Goal: Task Accomplishment & Management: Use online tool/utility

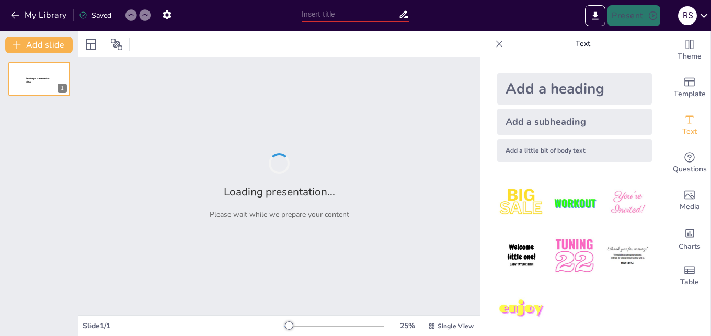
type input "Від античності до сучасності: Історія астрономії"
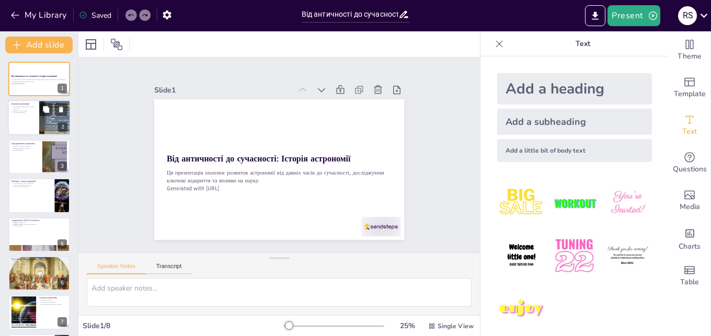
click at [27, 118] on div at bounding box center [39, 118] width 63 height 36
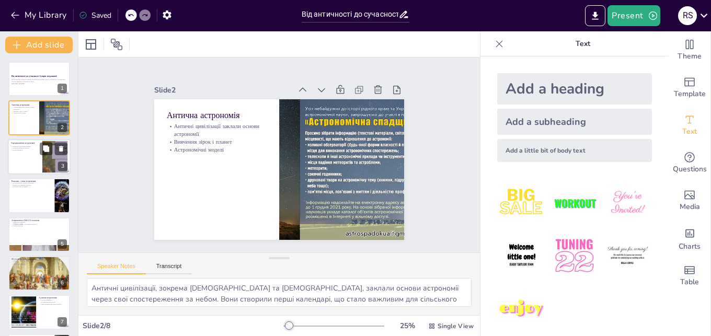
click at [30, 162] on div at bounding box center [39, 157] width 63 height 36
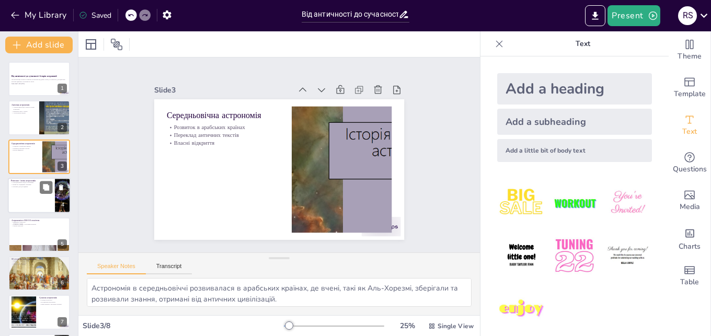
click at [37, 200] on div at bounding box center [39, 196] width 63 height 36
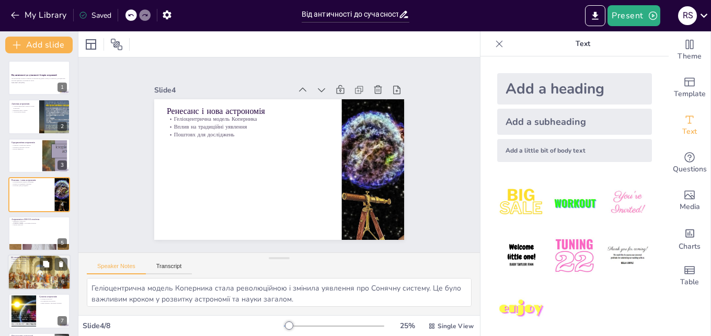
click at [49, 272] on div at bounding box center [39, 272] width 63 height 45
type textarea "Відкриття радіоастрономії стало важливим етапом у розвитку астрономії. Це дозво…"
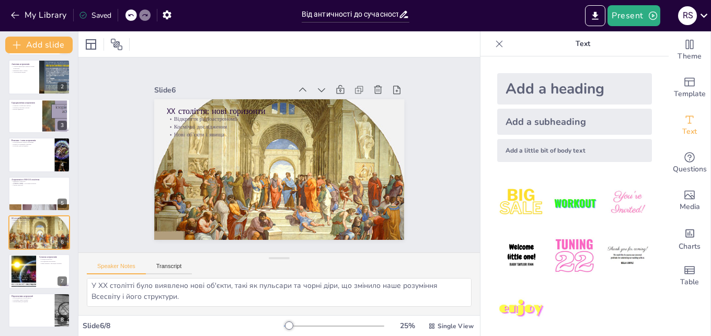
scroll to position [0, 0]
click at [174, 270] on button "Transcript" at bounding box center [169, 268] width 47 height 11
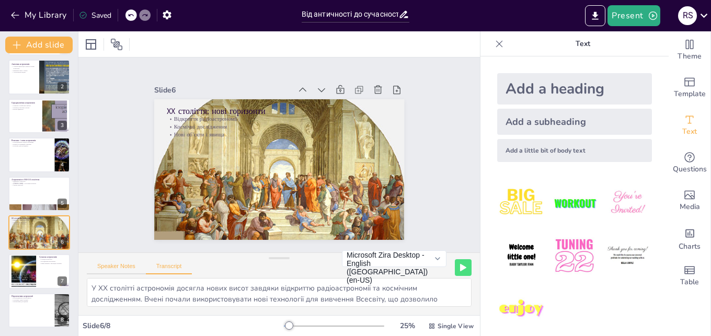
click at [128, 267] on button "Speaker Notes" at bounding box center [116, 268] width 59 height 11
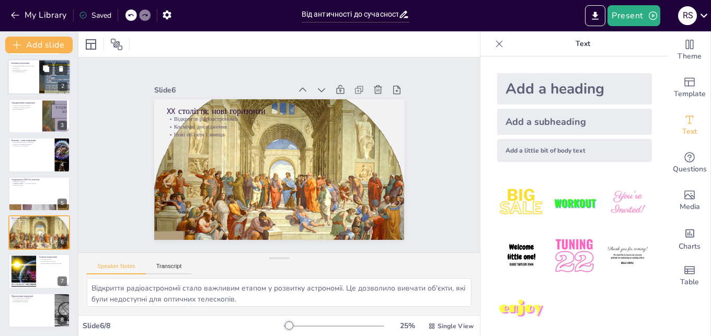
click at [27, 76] on div at bounding box center [39, 78] width 63 height 36
type textarea "Античні цивілізації, зокрема [DEMOGRAPHIC_DATA] та [DEMOGRAPHIC_DATA], заклали …"
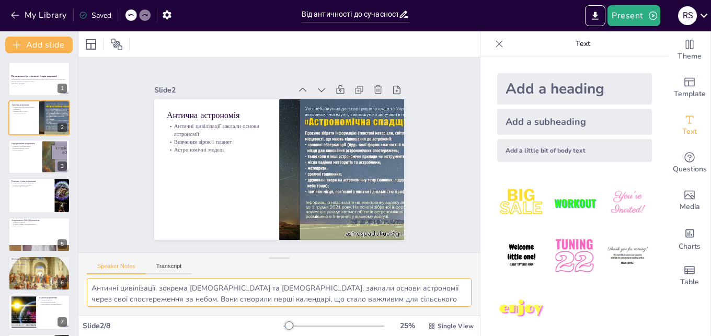
drag, startPoint x: 176, startPoint y: 291, endPoint x: 371, endPoint y: 244, distance: 200.4
click at [374, 278] on textarea "Античні цивілізації, зокрема [DEMOGRAPHIC_DATA] та [DEMOGRAPHIC_DATA], заклали …" at bounding box center [279, 292] width 385 height 29
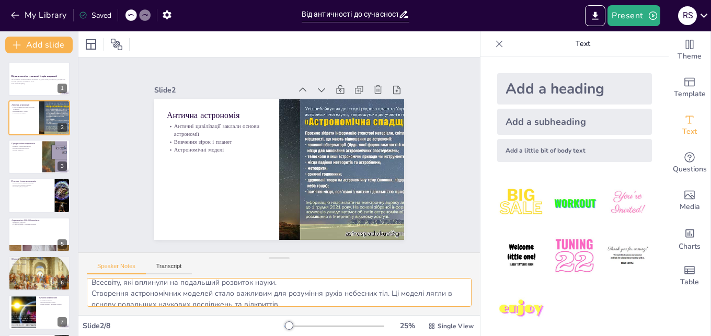
scroll to position [57, 0]
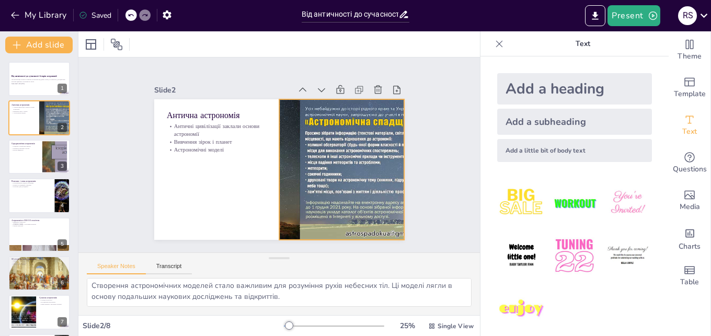
click at [367, 164] on div at bounding box center [339, 176] width 263 height 166
